Goal: Transaction & Acquisition: Subscribe to service/newsletter

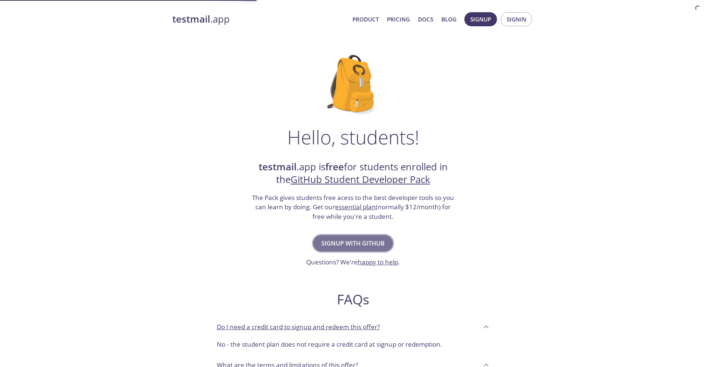
click at [354, 244] on span "Signup with GitHub" at bounding box center [352, 243] width 63 height 10
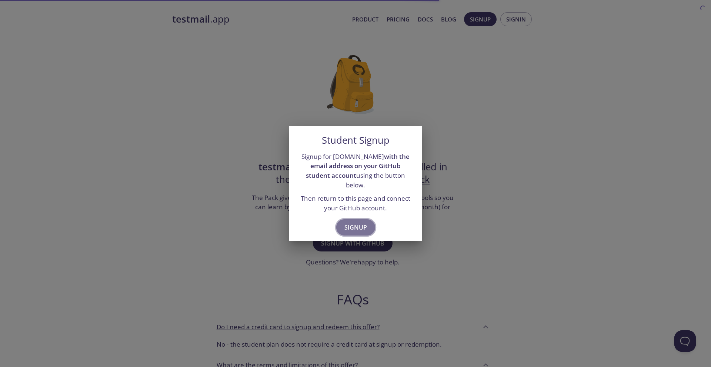
click at [352, 222] on span "Signup" at bounding box center [355, 227] width 23 height 10
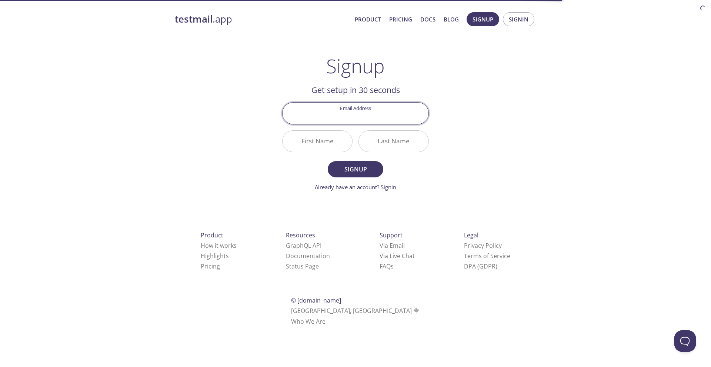
click at [337, 114] on input "Email Address" at bounding box center [356, 113] width 146 height 21
type input "[EMAIL_ADDRESS][DOMAIN_NAME]"
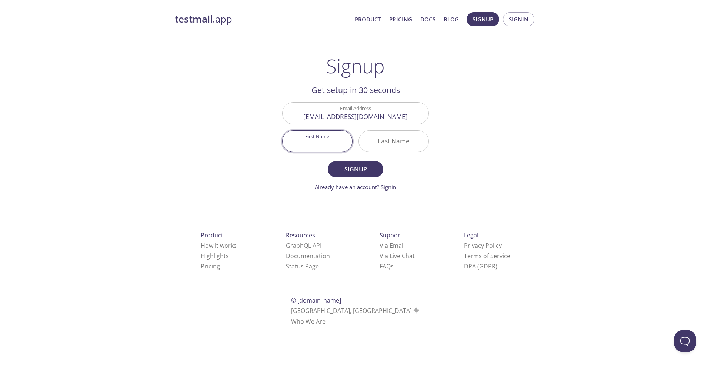
click at [317, 138] on input "First Name" at bounding box center [318, 141] width 70 height 21
type input "Mashrafi"
click at [367, 140] on input "Last Name" at bounding box center [394, 141] width 70 height 21
type input "Rahman"
click at [374, 164] on span "Signup" at bounding box center [355, 169] width 39 height 10
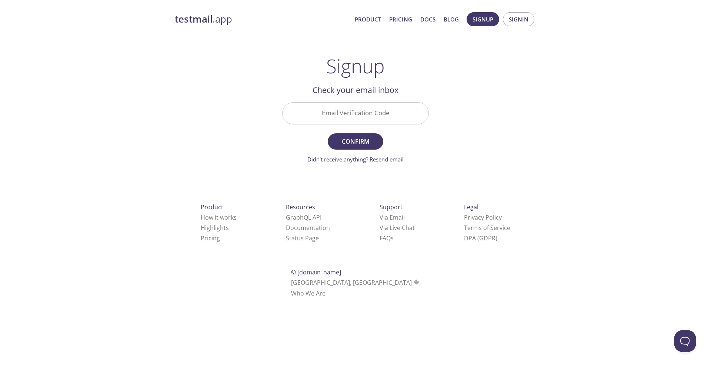
click at [370, 113] on input "Email Verification Code" at bounding box center [356, 113] width 146 height 21
paste input "7XNYTF1"
type input "7XNYTF1"
click at [366, 141] on span "Confirm" at bounding box center [355, 141] width 39 height 10
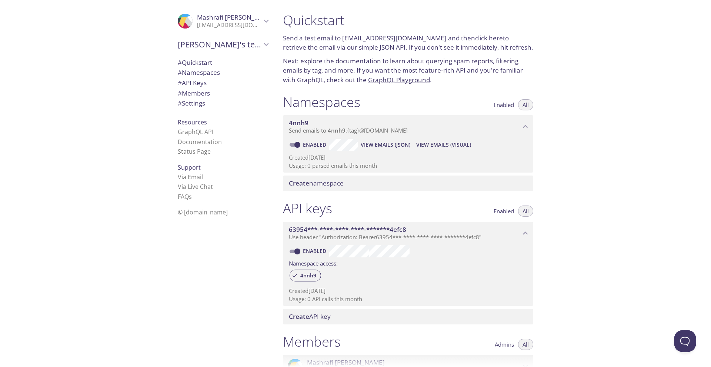
drag, startPoint x: 341, startPoint y: 39, endPoint x: 433, endPoint y: 35, distance: 91.9
click at [433, 35] on p "Send a test email to [EMAIL_ADDRESS][DOMAIN_NAME] and then click here to retrie…" at bounding box center [408, 42] width 250 height 19
copy p "4nnh9.test@inbox.testmail.app"
click at [476, 38] on link "click here" at bounding box center [489, 38] width 28 height 9
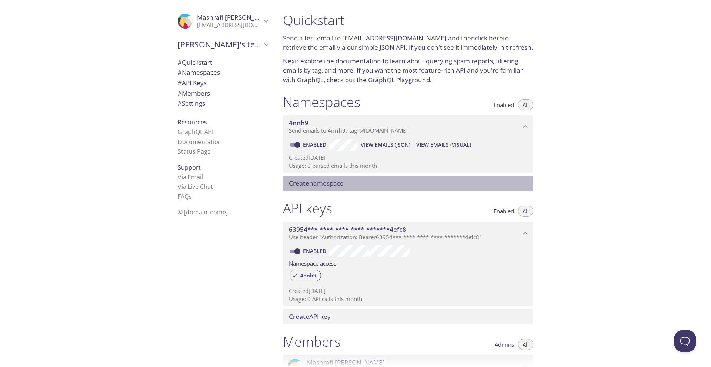
click at [336, 184] on span "Create namespace" at bounding box center [316, 183] width 55 height 9
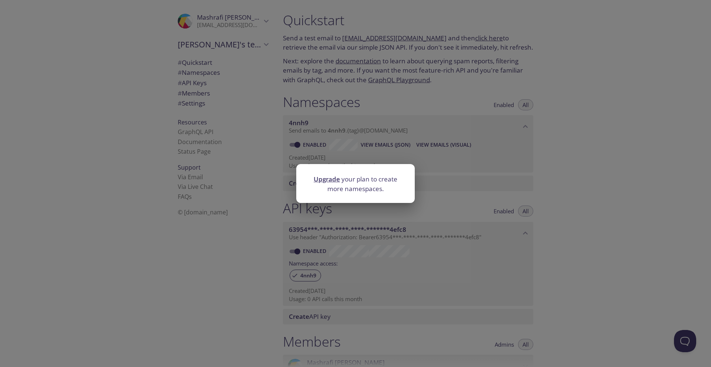
click at [460, 176] on div "Upgrade your plan to create more namespaces." at bounding box center [355, 183] width 711 height 367
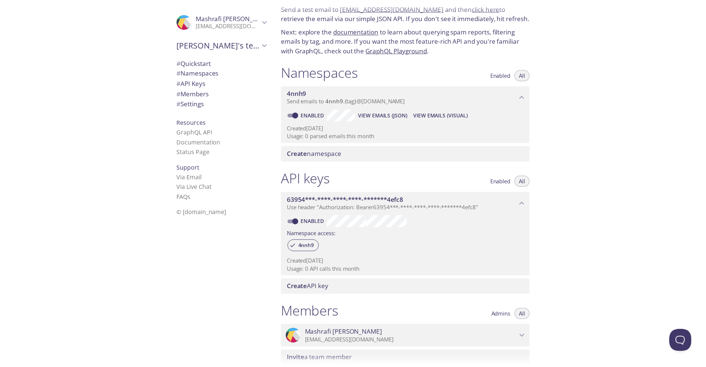
scroll to position [11, 0]
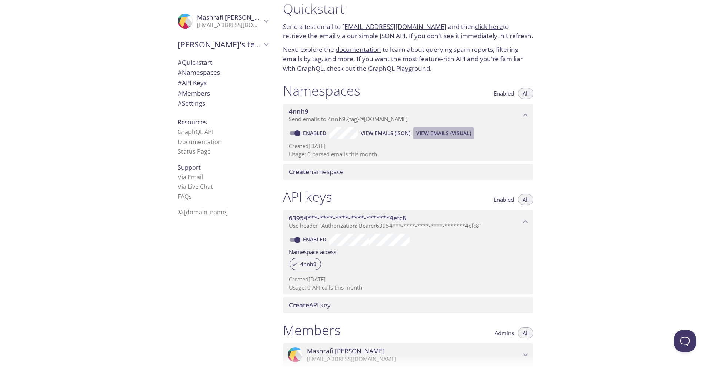
click at [437, 133] on span "View Emails (Visual)" at bounding box center [443, 133] width 55 height 9
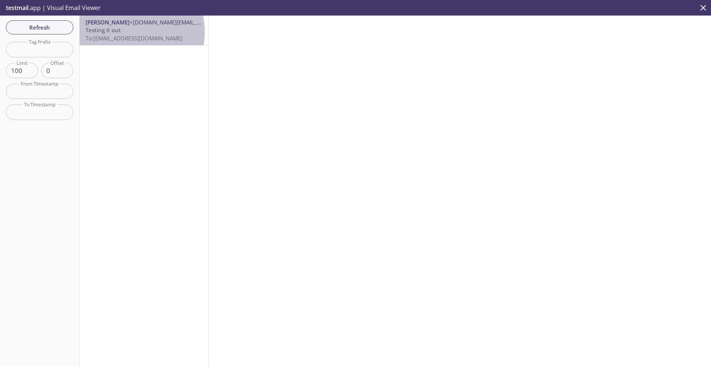
click at [126, 32] on p "Testing it out To: 4nnh9.test@inbox.testmail.app" at bounding box center [144, 34] width 117 height 16
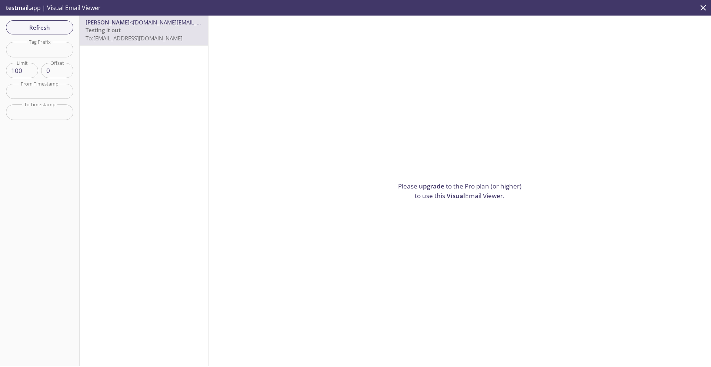
click at [154, 34] on span "To: 4nnh9.test@inbox.testmail.app" at bounding box center [134, 37] width 97 height 7
click at [43, 50] on input "text" at bounding box center [39, 49] width 67 height 15
